Goal: Information Seeking & Learning: Learn about a topic

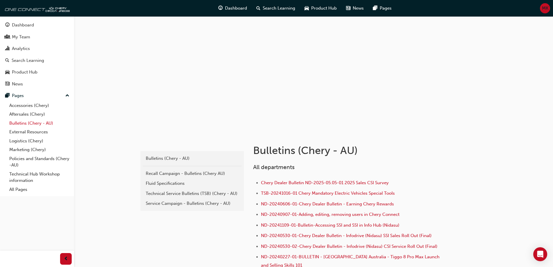
click at [31, 122] on link "Bulletins (Chery - AU)" at bounding box center [39, 123] width 65 height 9
click at [198, 201] on div "Service Campaign - Bulletins (Chery - AU)" at bounding box center [192, 203] width 93 height 7
